Goal: Information Seeking & Learning: Learn about a topic

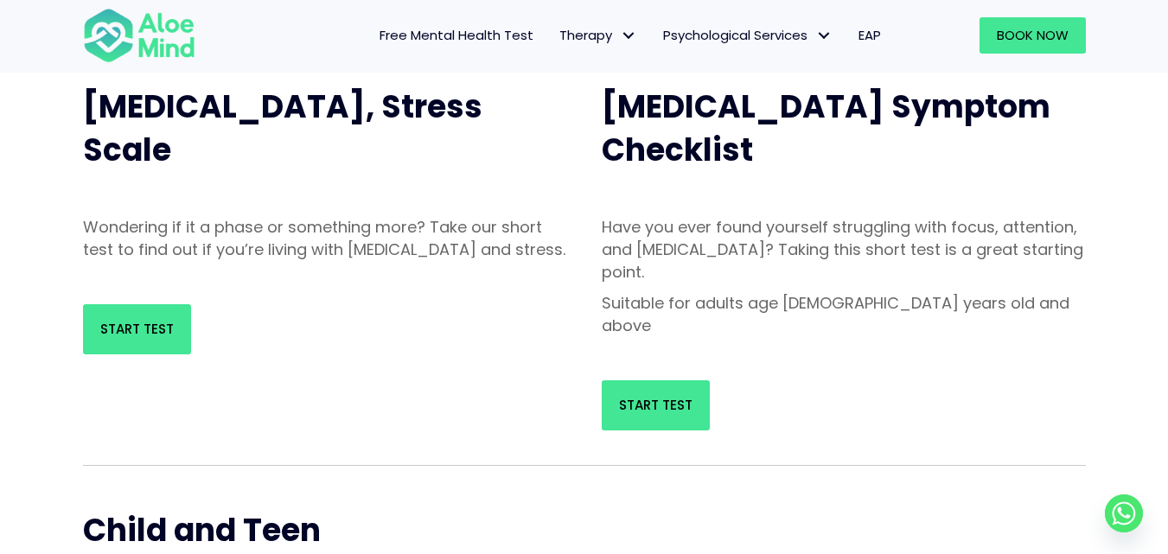
scroll to position [173, 0]
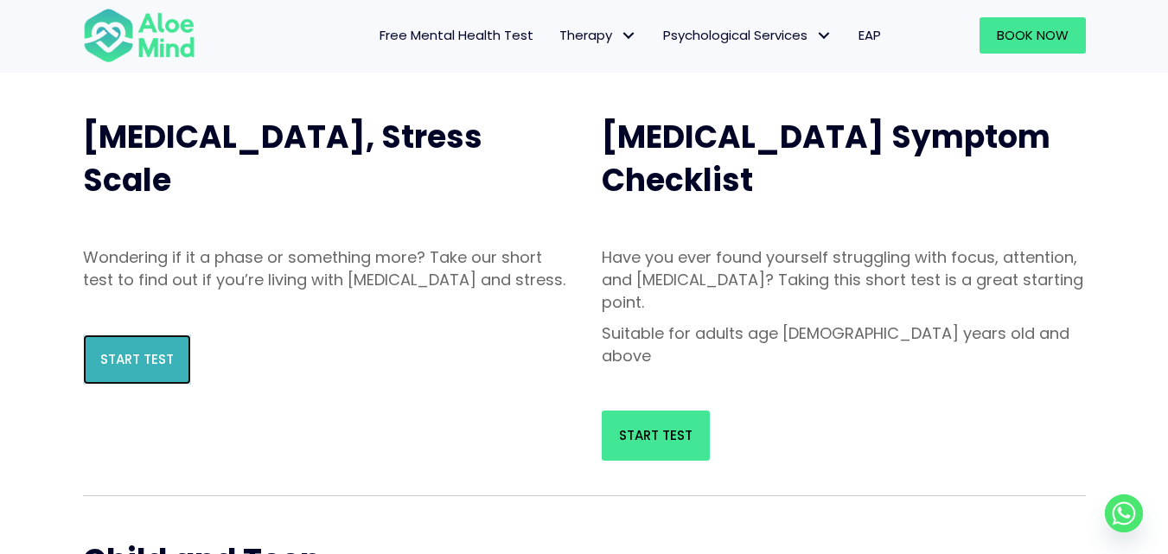
click at [169, 364] on link "Start Test" at bounding box center [137, 360] width 108 height 50
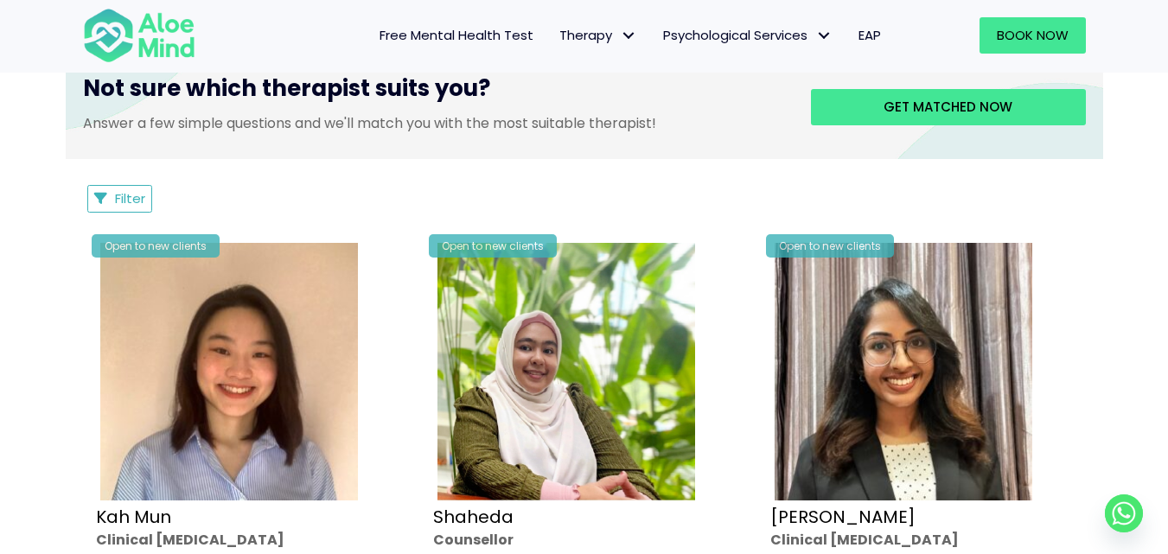
scroll to position [778, 0]
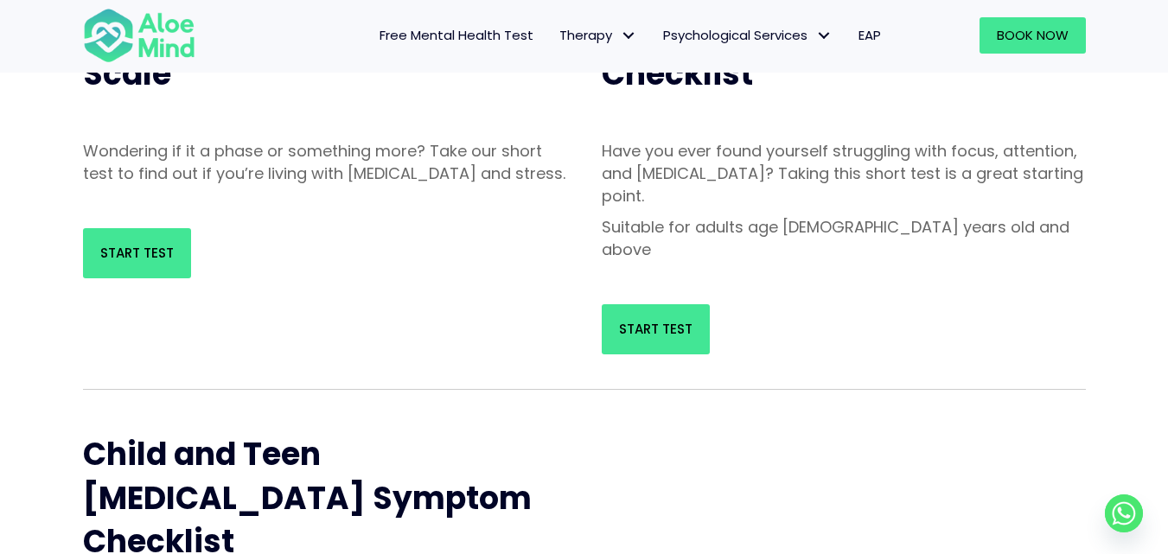
scroll to position [259, 0]
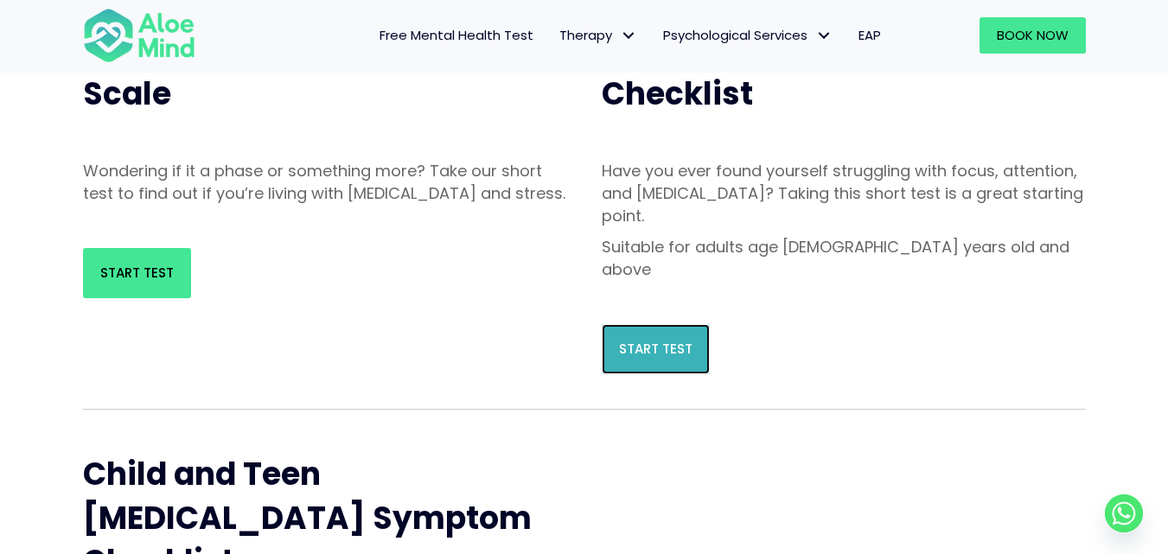
click at [663, 324] on link "Start Test" at bounding box center [656, 349] width 108 height 50
